Goal: Task Accomplishment & Management: Use online tool/utility

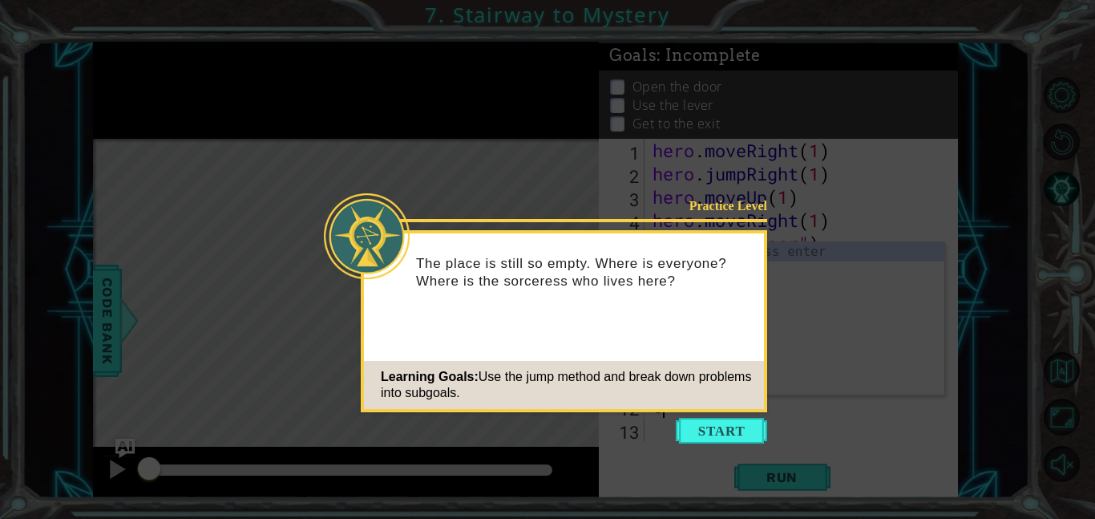
type textarea "e"
click at [685, 445] on icon at bounding box center [547, 259] width 1095 height 519
click at [669, 385] on div "Learning Goals: Use the jump method and break down problems into subgoals." at bounding box center [564, 385] width 400 height 48
click at [701, 412] on icon at bounding box center [547, 259] width 1095 height 519
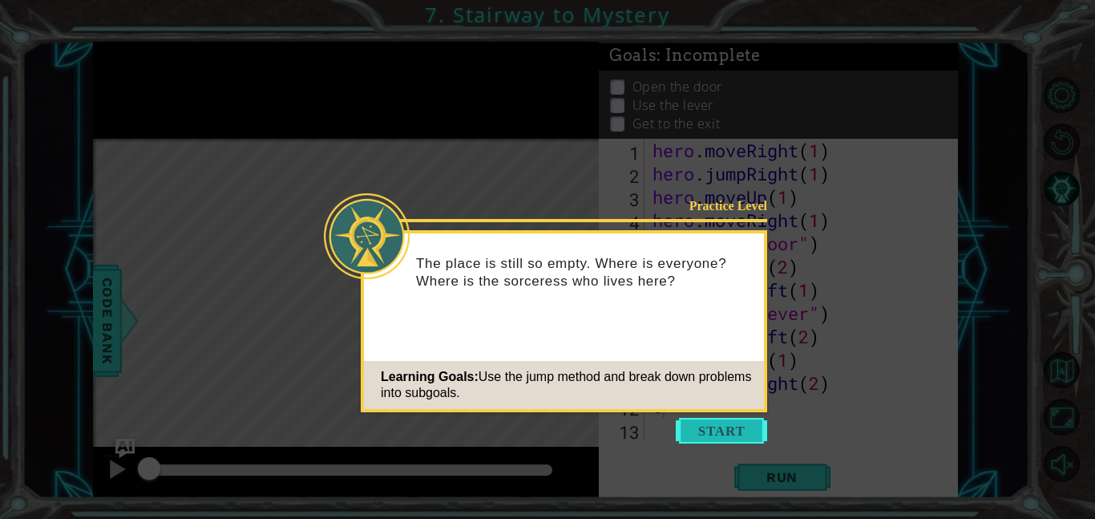
click at [708, 427] on button "Start" at bounding box center [721, 431] width 91 height 26
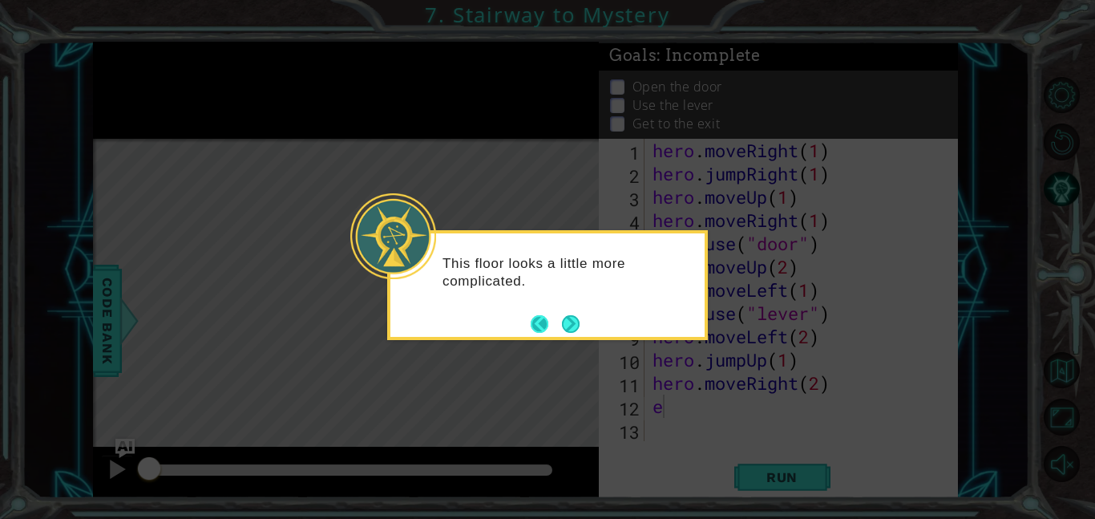
click at [559, 320] on button "Back" at bounding box center [546, 324] width 31 height 18
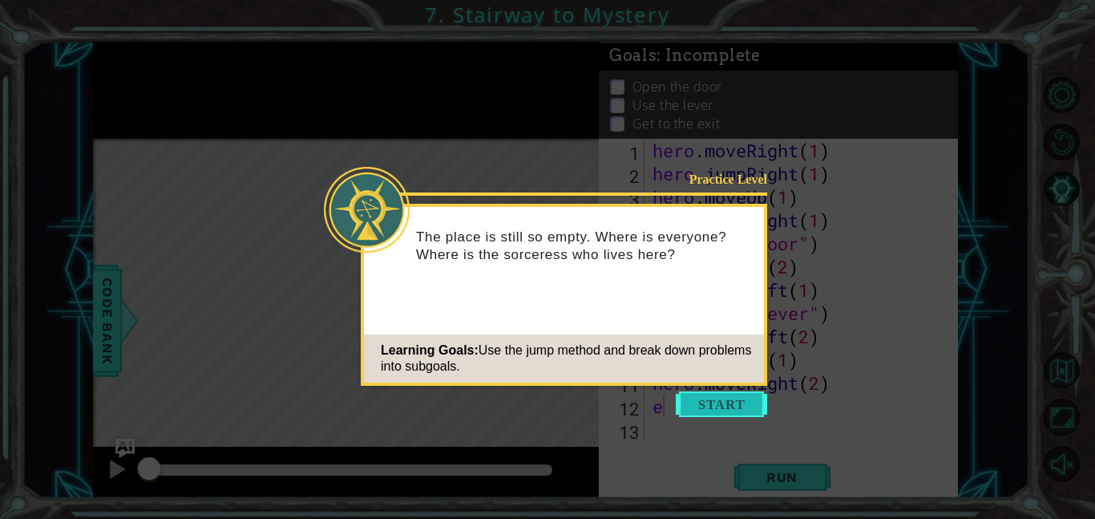
click at [678, 413] on button "Start" at bounding box center [721, 404] width 91 height 26
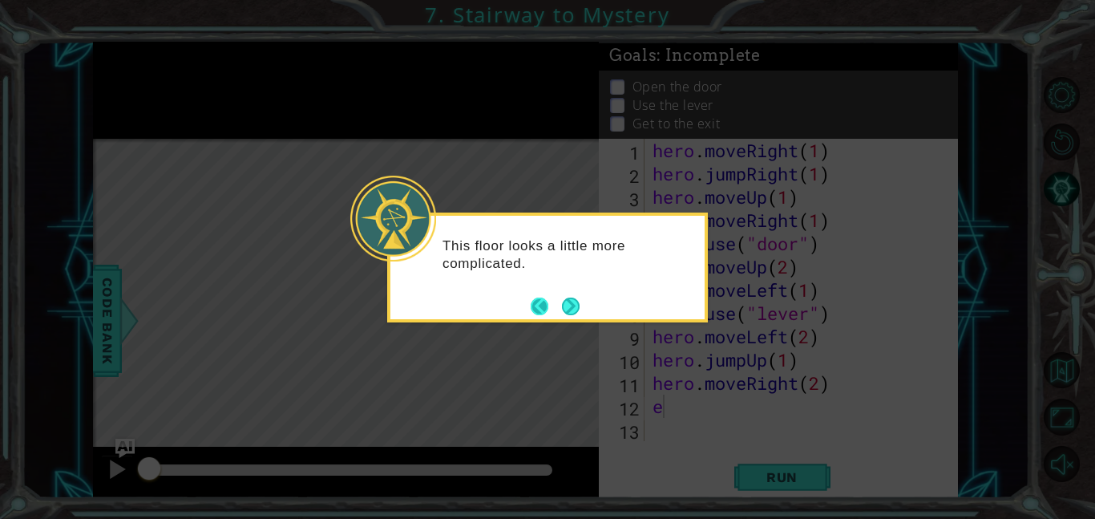
click at [558, 301] on button "Back" at bounding box center [546, 306] width 31 height 18
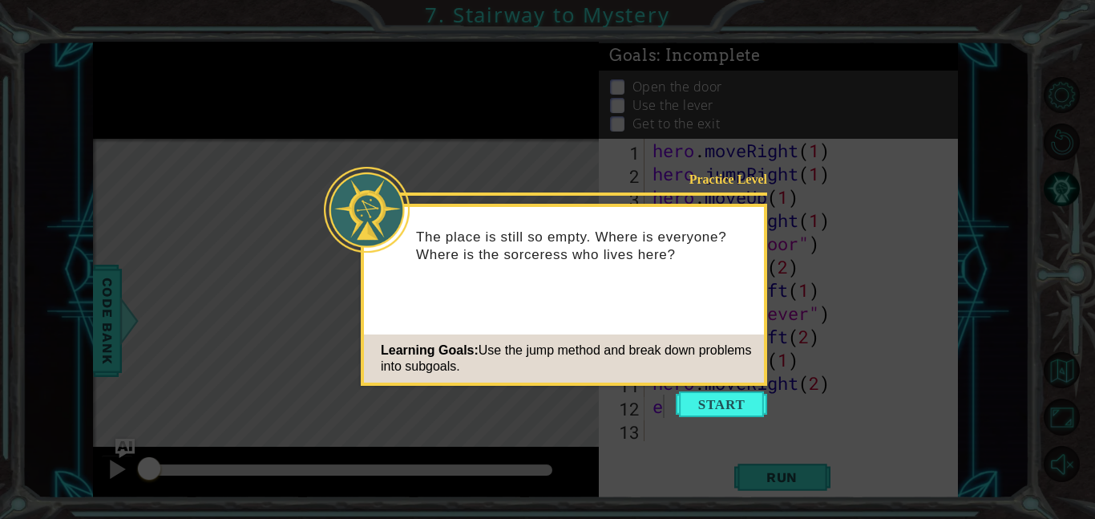
click at [717, 417] on icon at bounding box center [547, 259] width 1095 height 519
click at [710, 407] on button "Start" at bounding box center [721, 404] width 91 height 26
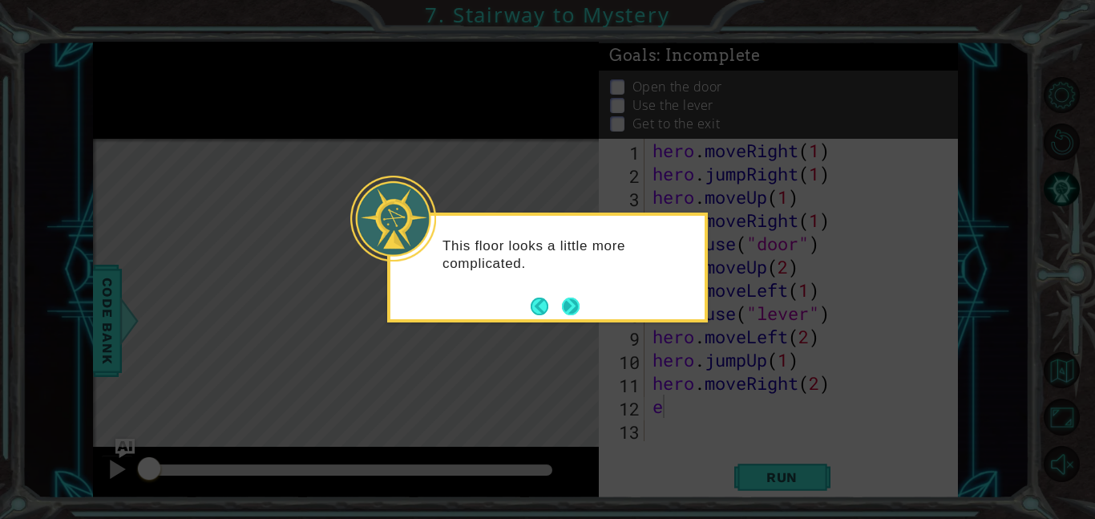
click at [574, 298] on button "Next" at bounding box center [570, 306] width 19 height 19
